Goal: Contribute content: Add original content to the website for others to see

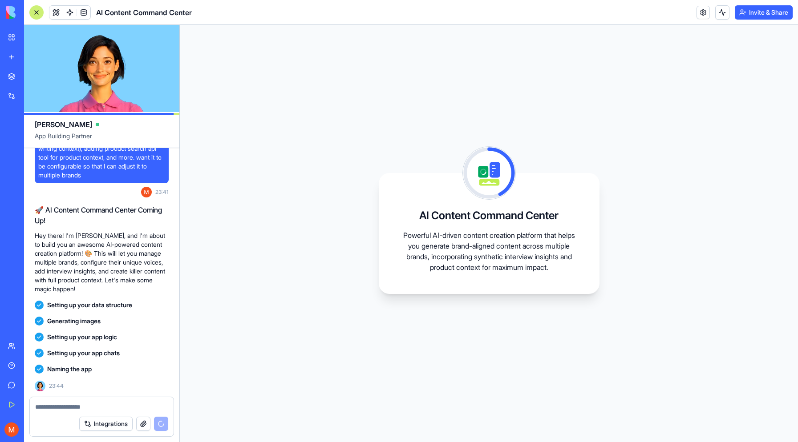
scroll to position [121, 0]
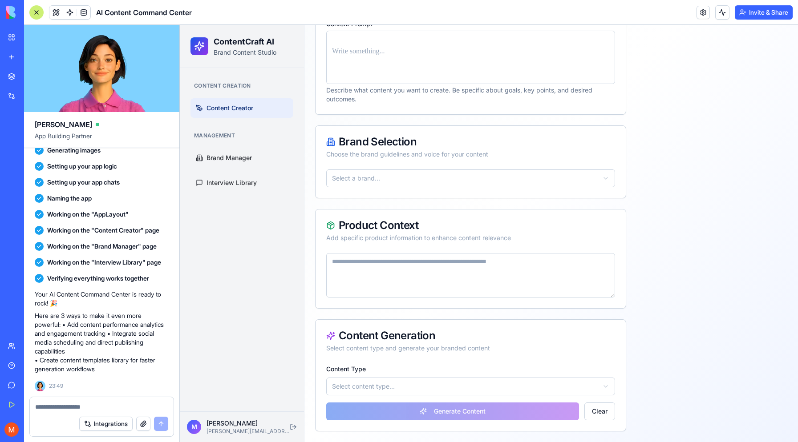
scroll to position [145, 0]
click at [425, 173] on html "ContentCraft AI Brand Content Studio Content Creation Content Creator Managemen…" at bounding box center [489, 161] width 618 height 562
click at [424, 173] on html "ContentCraft AI Brand Content Studio Content Creation Content Creator Managemen…" at bounding box center [489, 161] width 618 height 562
click at [240, 149] on link "Brand Manager" at bounding box center [241, 158] width 103 height 20
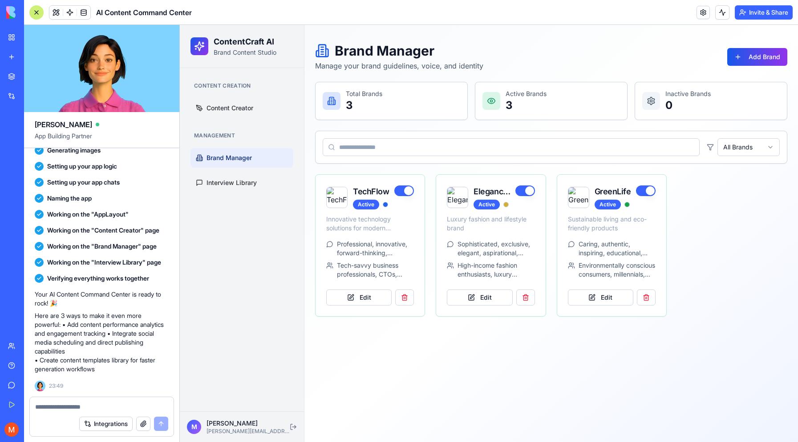
click at [374, 94] on p "Total Brands" at bounding box center [364, 93] width 36 height 9
click at [365, 298] on button "Edit" at bounding box center [358, 298] width 65 height 16
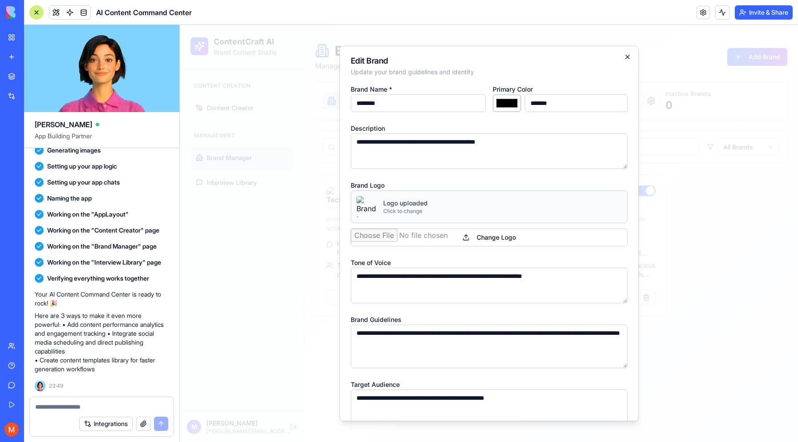
click at [627, 53] on icon "button" at bounding box center [627, 56] width 7 height 7
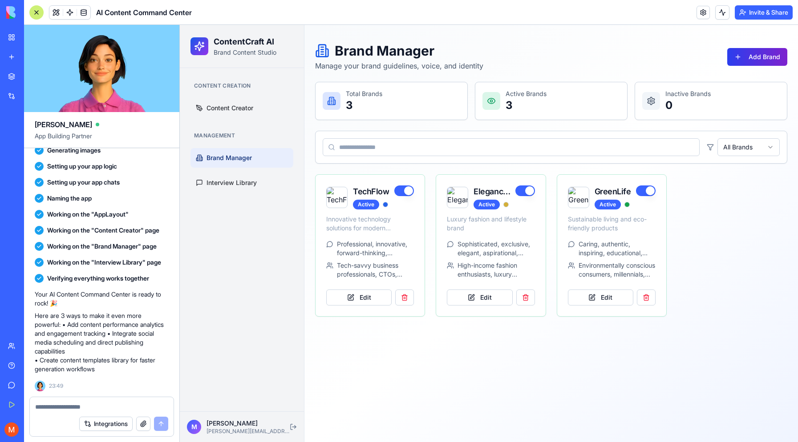
click at [756, 62] on button "Add Brand" at bounding box center [757, 57] width 60 height 18
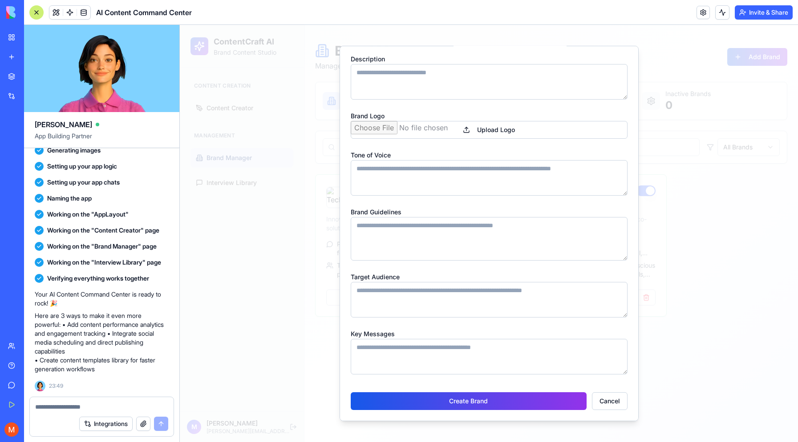
scroll to position [69, 0]
type input "****"
click at [476, 400] on button "Create Brand" at bounding box center [469, 401] width 236 height 18
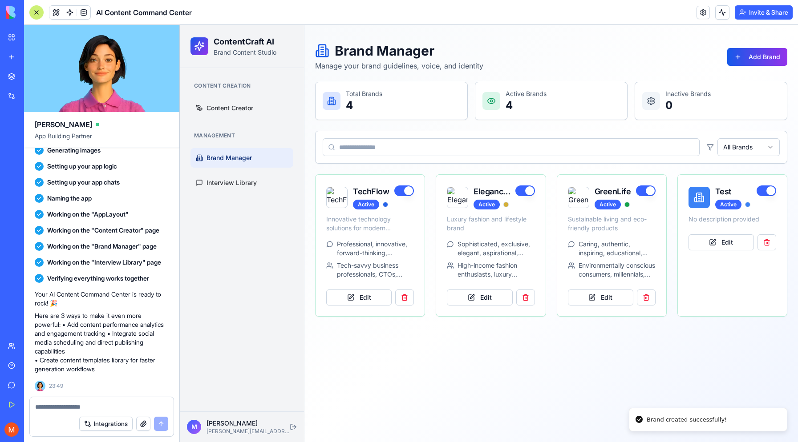
scroll to position [0, 0]
click at [242, 108] on span "Content Creator" at bounding box center [229, 108] width 47 height 9
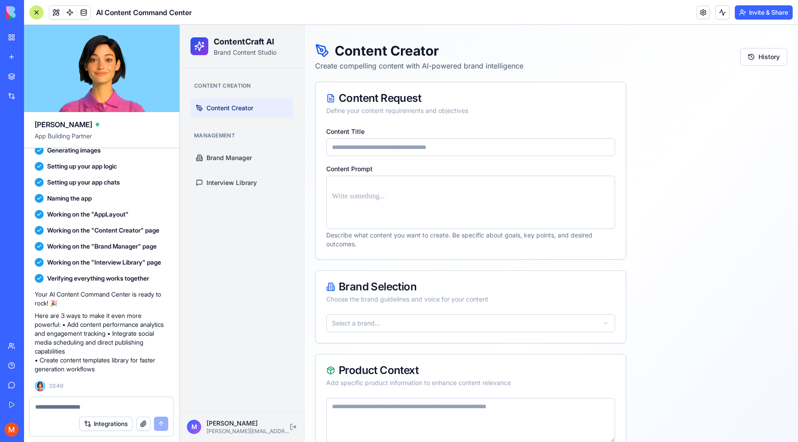
click at [429, 144] on input "Content Title" at bounding box center [470, 147] width 289 height 18
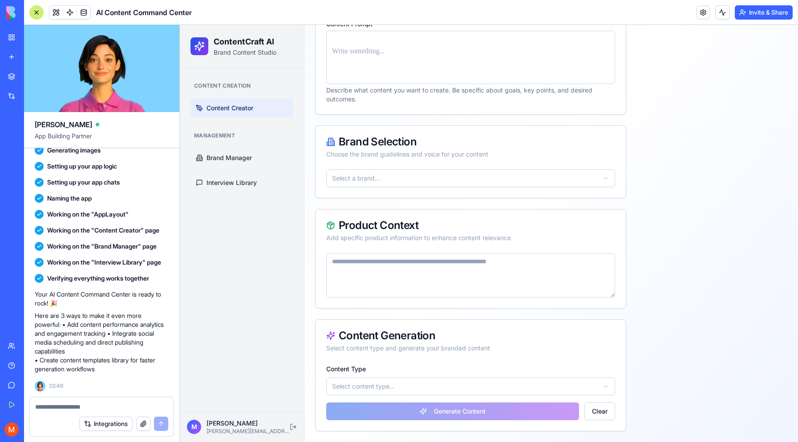
scroll to position [145, 0]
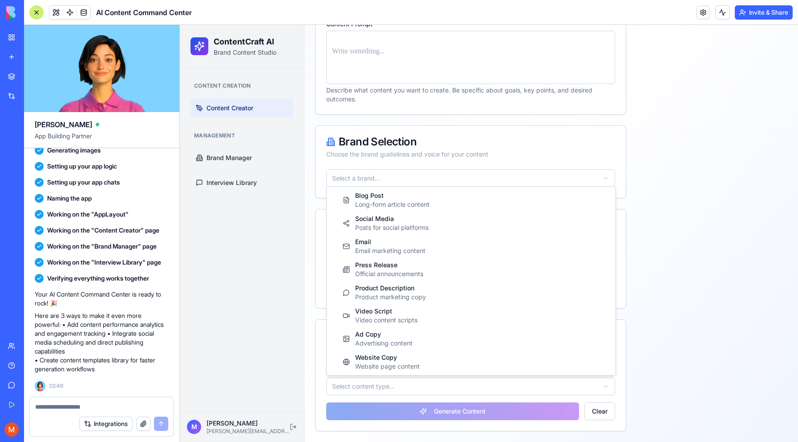
click at [488, 387] on html "ContentCraft AI Brand Content Studio Content Creation Content Creator Managemen…" at bounding box center [489, 161] width 618 height 562
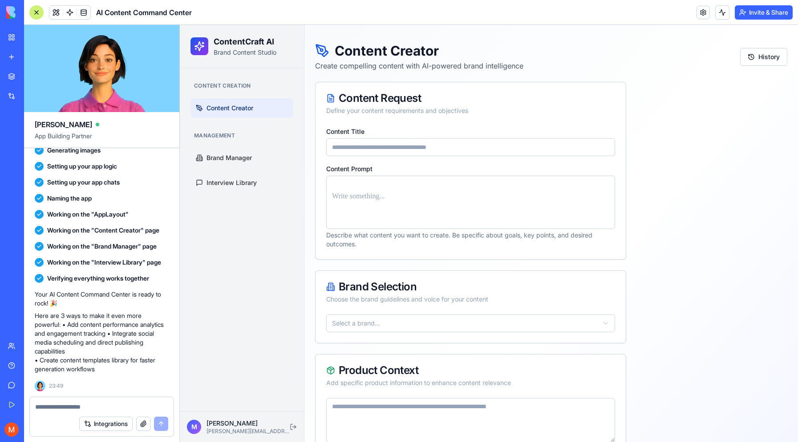
scroll to position [0, 0]
click at [407, 155] on input "Content Title" at bounding box center [470, 147] width 289 height 18
type input "****"
click at [396, 207] on div at bounding box center [470, 202] width 289 height 53
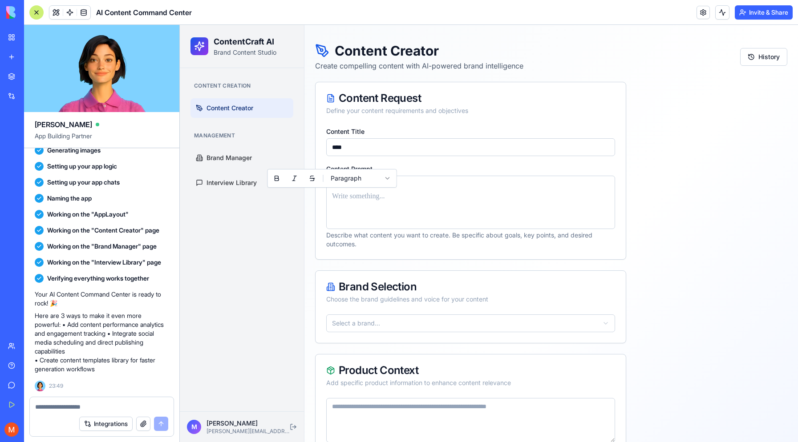
click at [391, 196] on p at bounding box center [470, 196] width 277 height 12
click at [433, 317] on html "ContentCraft AI Brand Content Studio Content Creation Content Creator Managemen…" at bounding box center [489, 306] width 618 height 562
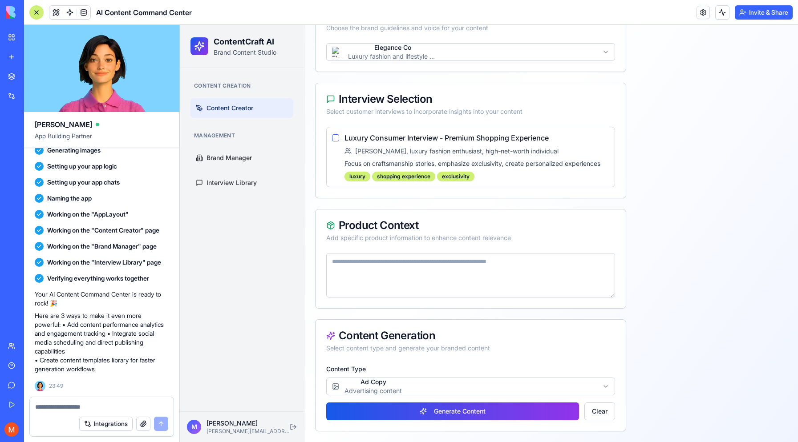
scroll to position [271, 0]
click at [450, 278] on textarea at bounding box center [470, 275] width 289 height 44
type textarea "******"
click at [389, 395] on html "ContentCraft AI Brand Content Studio Content Creation Content Creator Managemen…" at bounding box center [489, 98] width 618 height 689
click at [434, 135] on h4 "Luxury Consumer Interview - Premium Shopping Experience" at bounding box center [476, 138] width 265 height 11
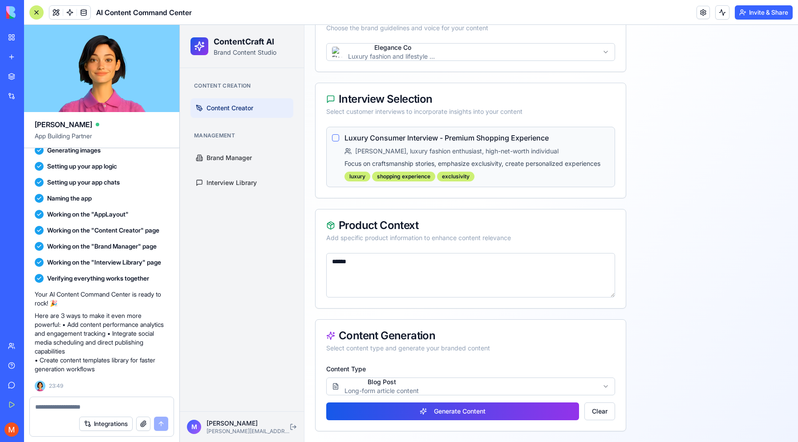
click at [336, 138] on button "button" at bounding box center [335, 137] width 7 height 7
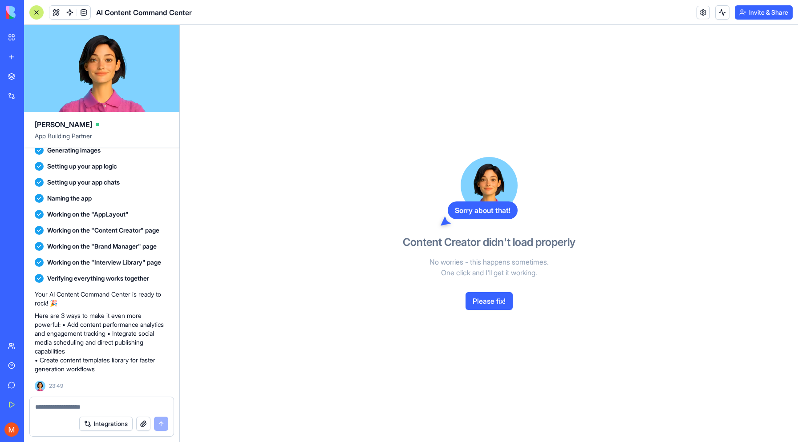
click at [500, 303] on button "Please fix!" at bounding box center [488, 301] width 47 height 18
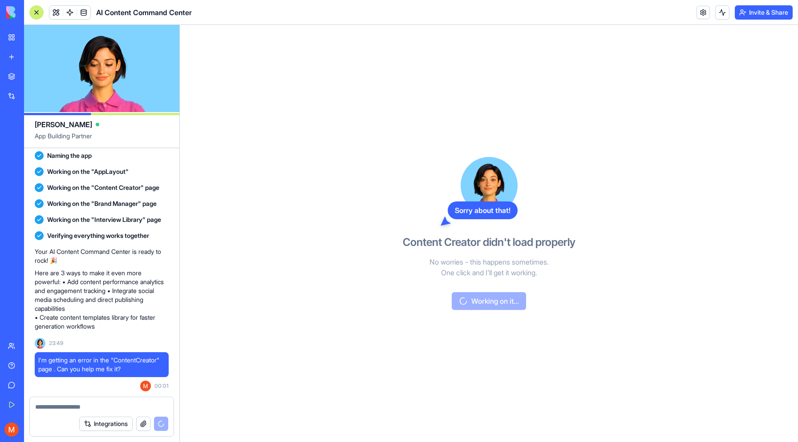
click at [122, 259] on div "Your AI Content Command Center is ready to rock! 🎉 Here are 3 ways to make it e…" at bounding box center [102, 289] width 134 height 84
drag, startPoint x: 121, startPoint y: 254, endPoint x: 118, endPoint y: 239, distance: 15.4
click at [118, 247] on p "Your AI Content Command Center is ready to rock! 🎉" at bounding box center [102, 256] width 134 height 18
